Goal: Find specific page/section: Find specific page/section

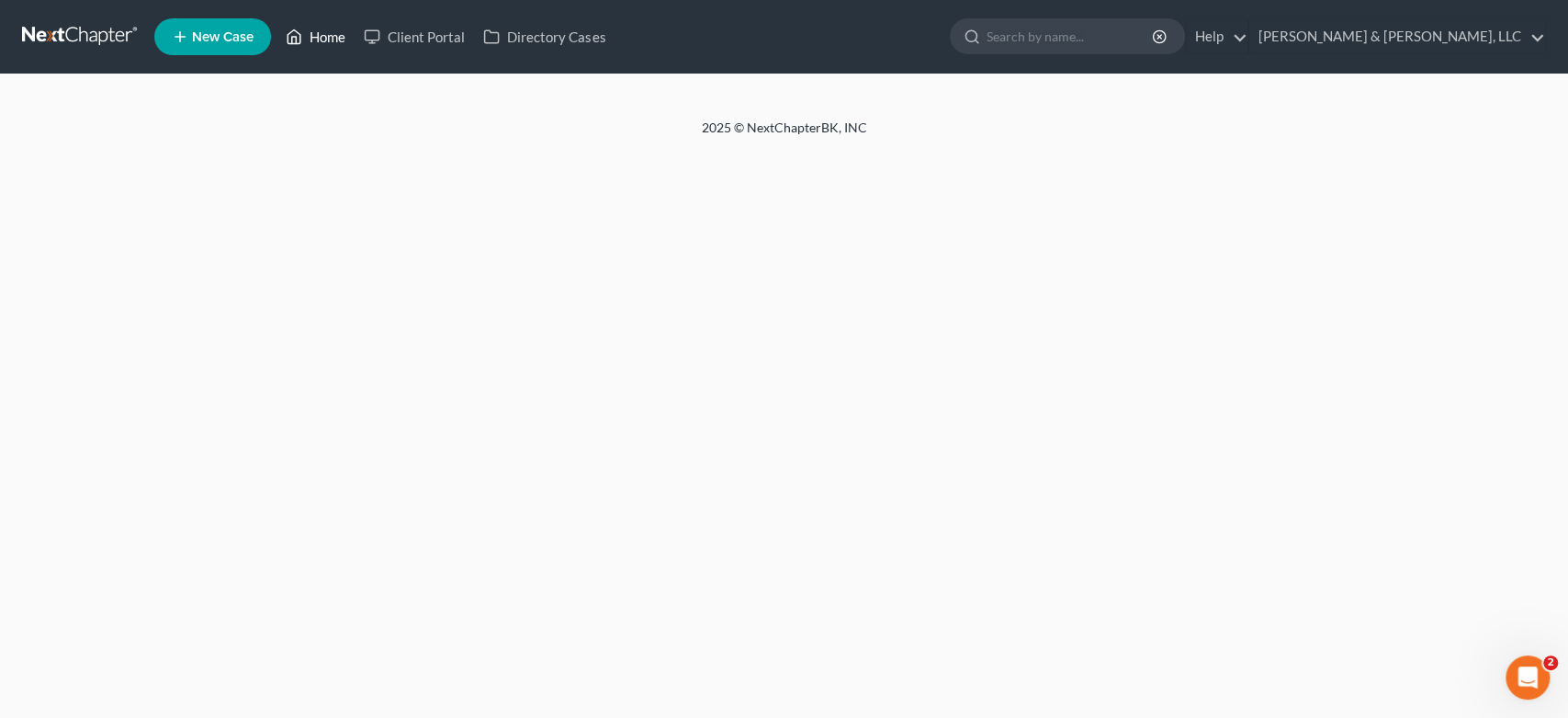
click at [324, 34] on link "Home" at bounding box center [316, 36] width 78 height 33
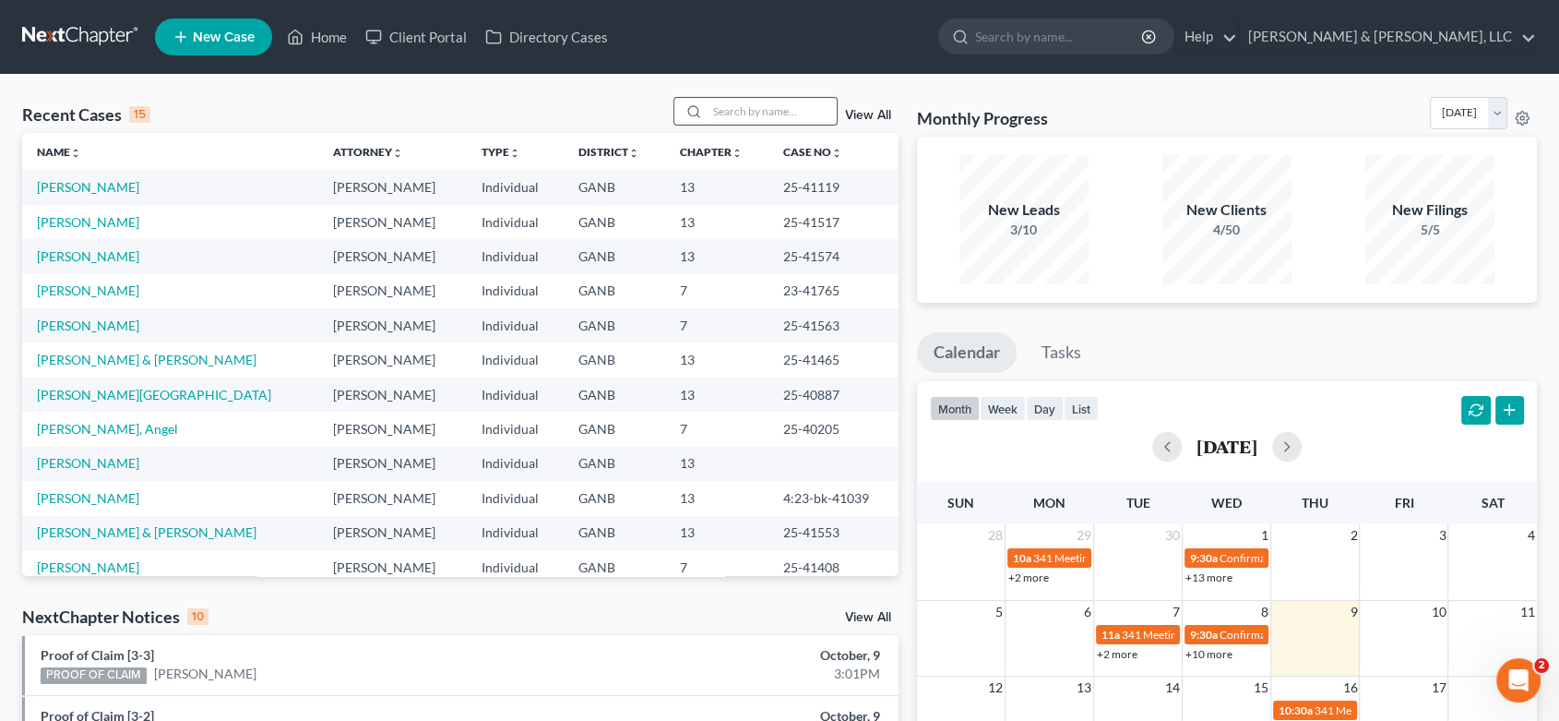
click at [753, 108] on input "search" at bounding box center [772, 111] width 129 height 27
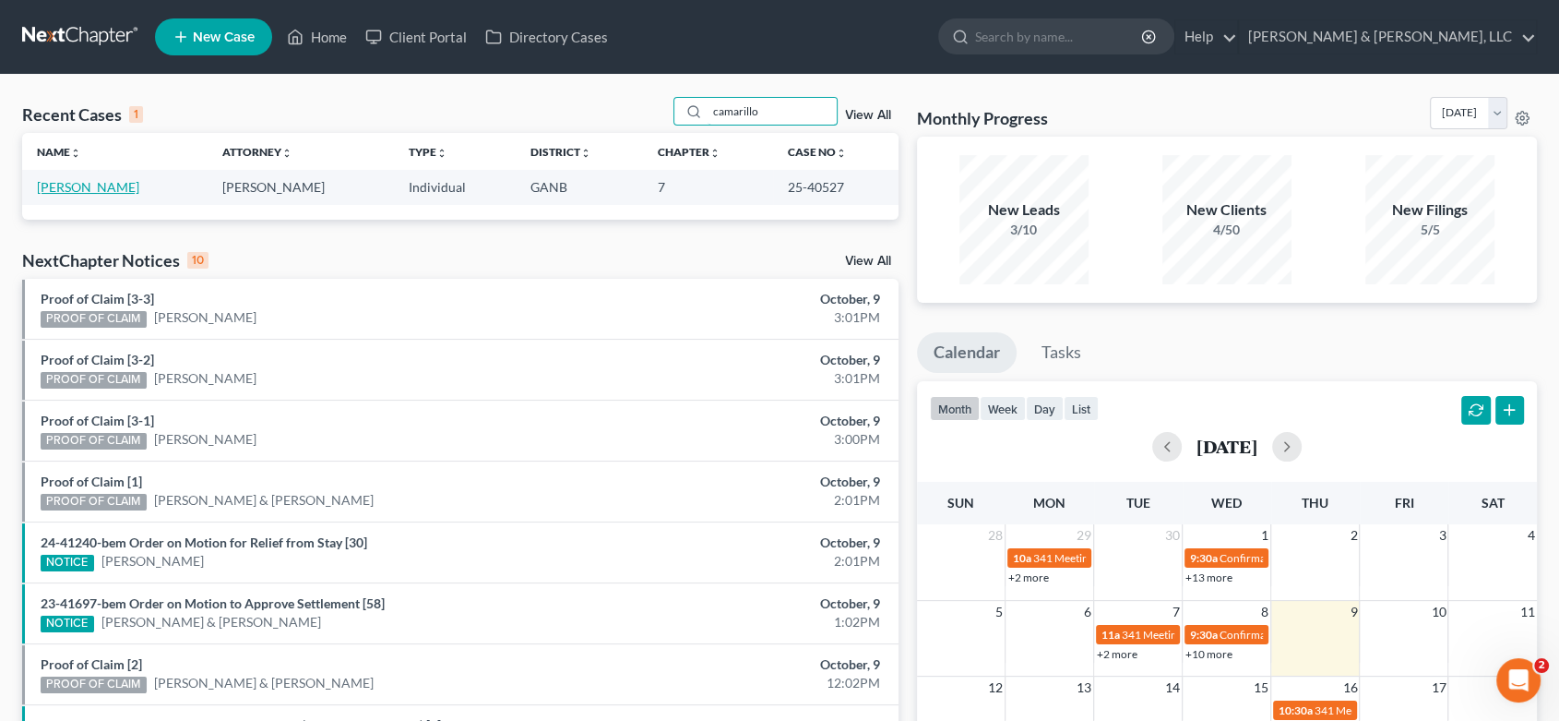
type input "camarillo"
click at [104, 189] on link "[PERSON_NAME]" at bounding box center [88, 187] width 102 height 16
select select "6"
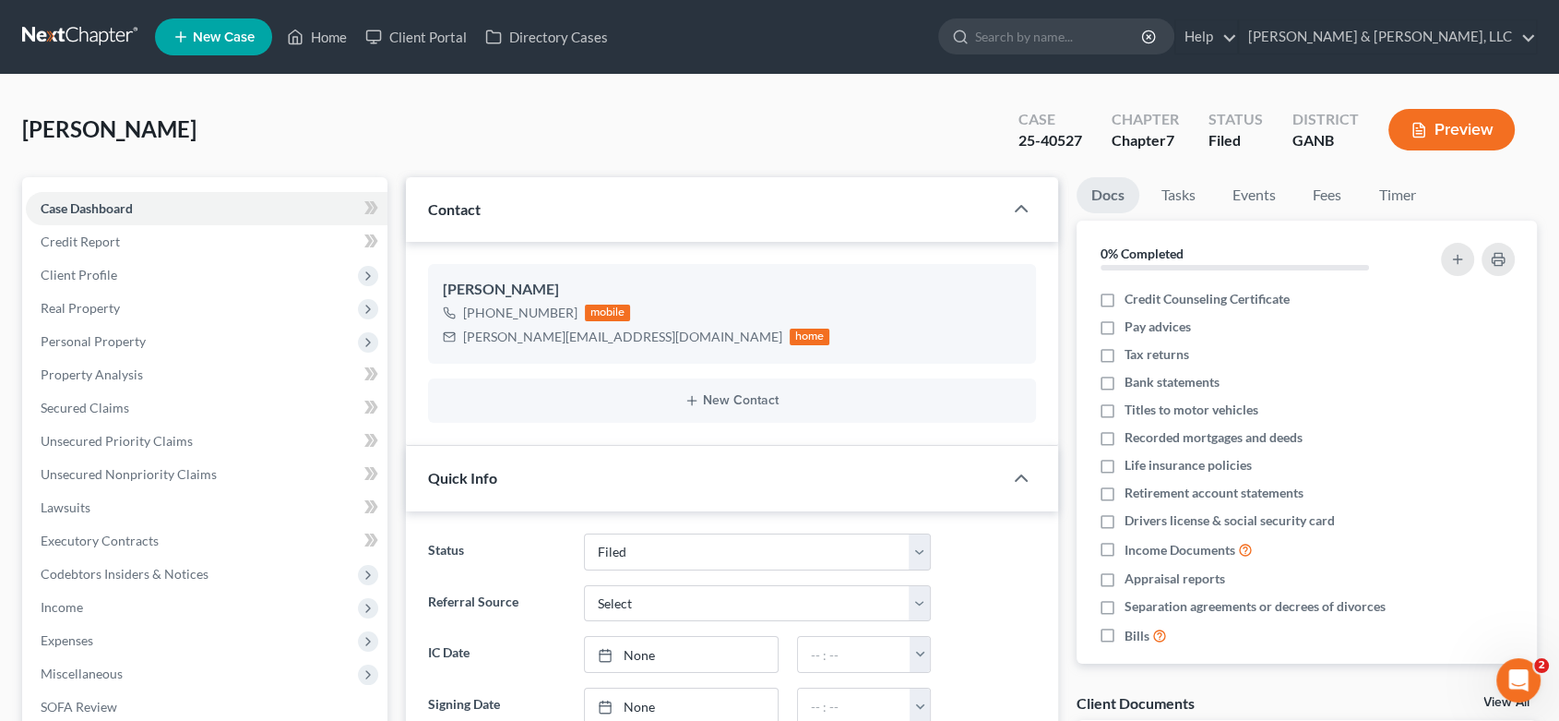
scroll to position [4, 0]
